Goal: Task Accomplishment & Management: Use online tool/utility

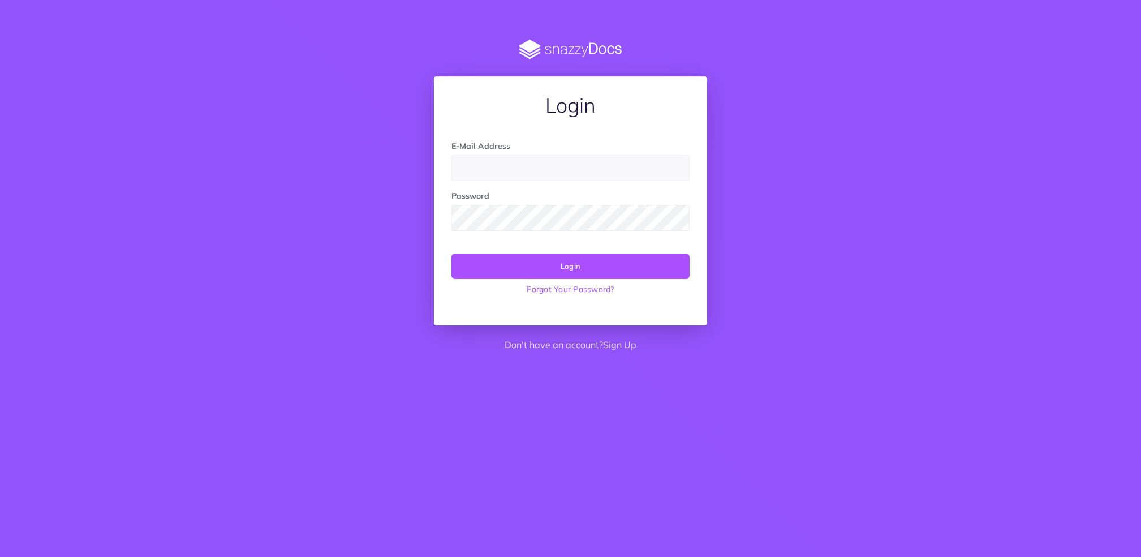
click at [502, 168] on input "email" at bounding box center [570, 168] width 238 height 26
click at [496, 173] on input "email" at bounding box center [570, 168] width 238 height 26
paste input "[EMAIL_ADDRESS][DOMAIN_NAME]"
type input "[EMAIL_ADDRESS][DOMAIN_NAME]"
click at [558, 264] on button "Login" at bounding box center [570, 265] width 238 height 25
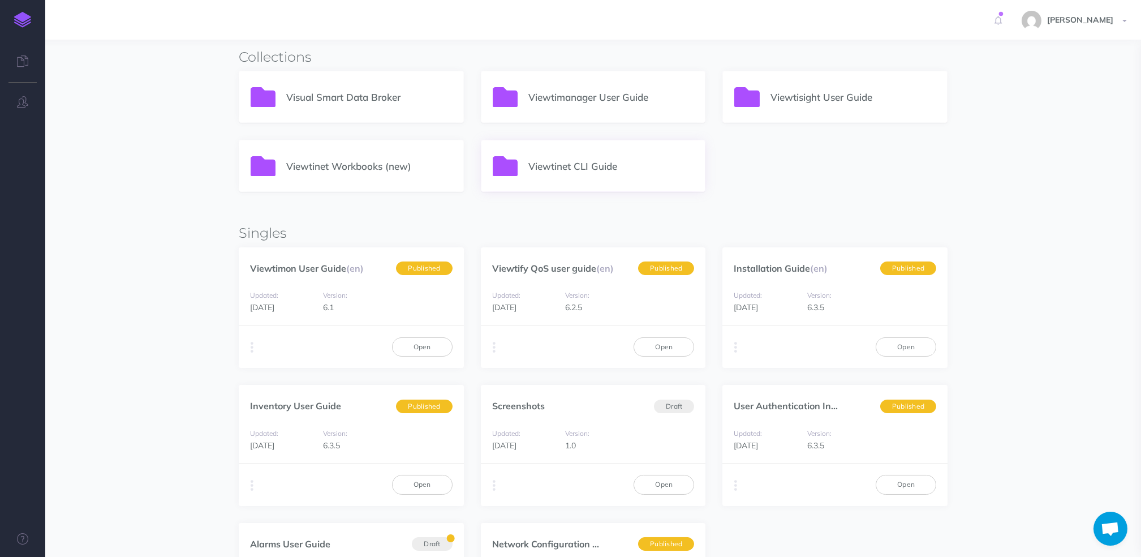
scroll to position [452, 0]
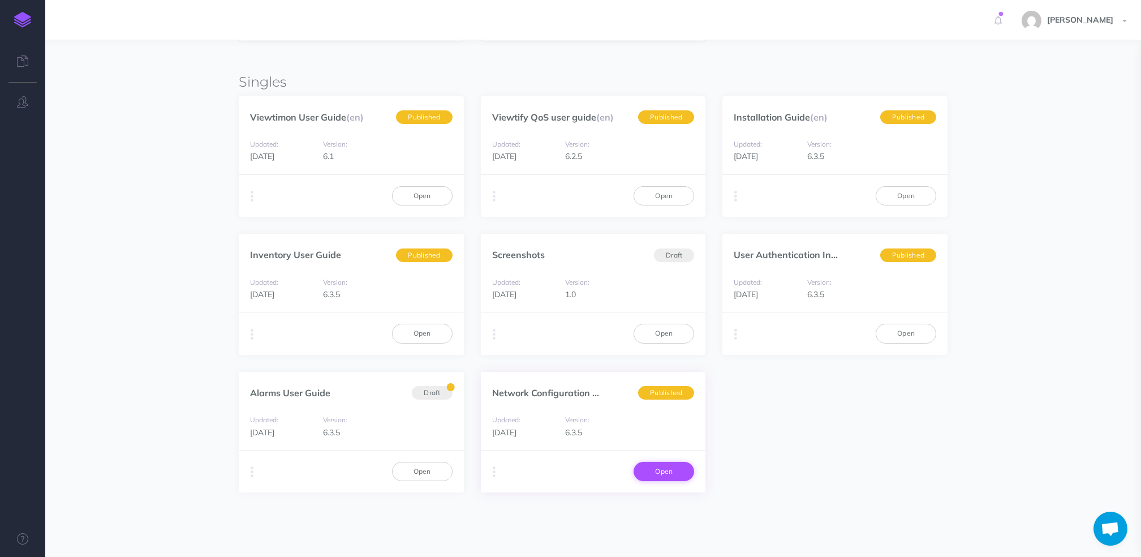
click at [653, 472] on link "Open" at bounding box center [663, 470] width 61 height 19
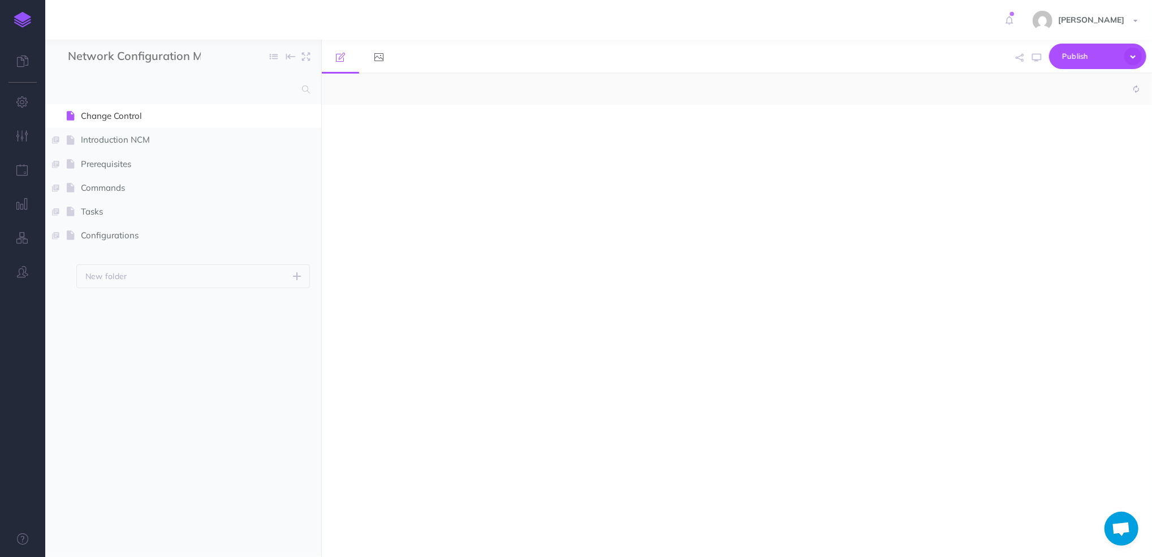
select select "null"
